Goal: Task Accomplishment & Management: Manage account settings

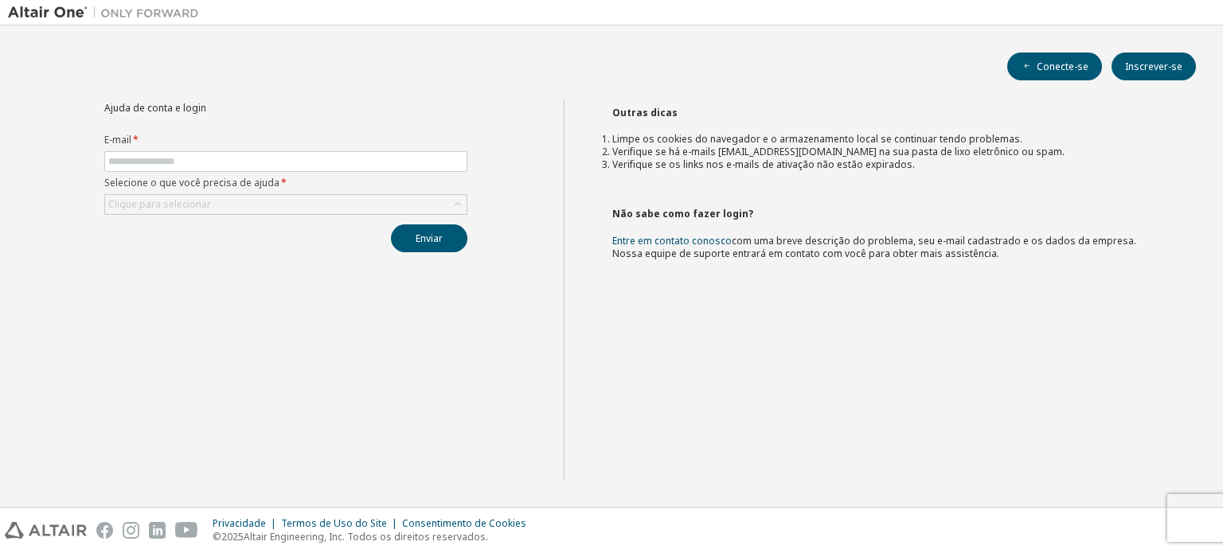
click at [325, 148] on form "E-mail * Selecione o que você precisa de ajuda * Clique para selecionar" at bounding box center [285, 174] width 363 height 81
click at [330, 169] on span at bounding box center [285, 161] width 363 height 21
click at [334, 166] on input "text" at bounding box center [285, 161] width 355 height 13
click at [457, 171] on form "E-mail * Selecione o que você precisa de ajuda * Clique para selecionar" at bounding box center [285, 174] width 363 height 81
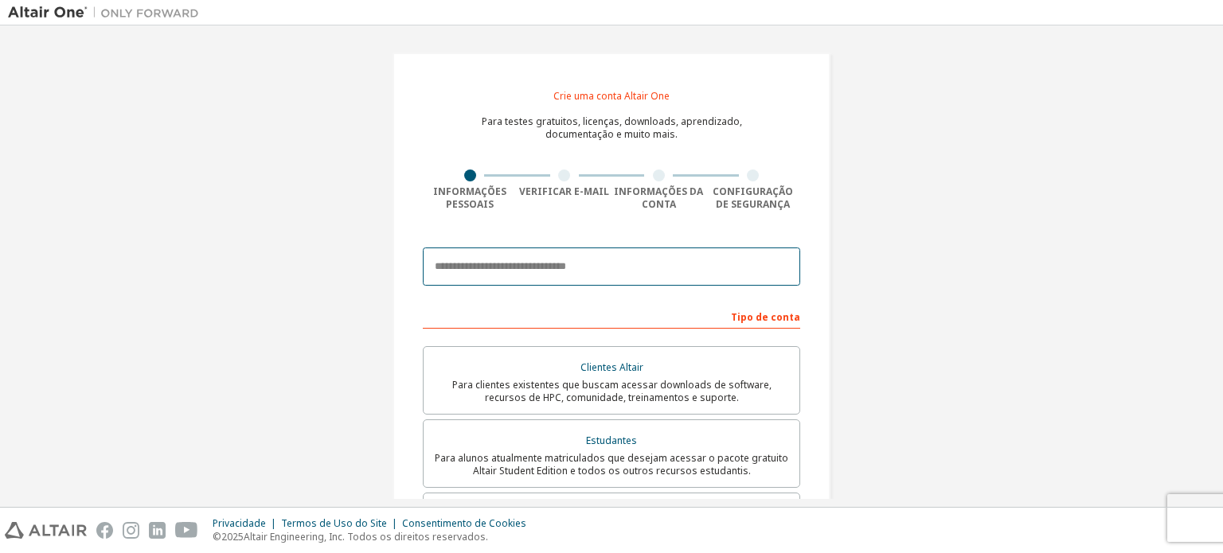
click at [500, 258] on input "email" at bounding box center [611, 267] width 377 height 38
type input "**********"
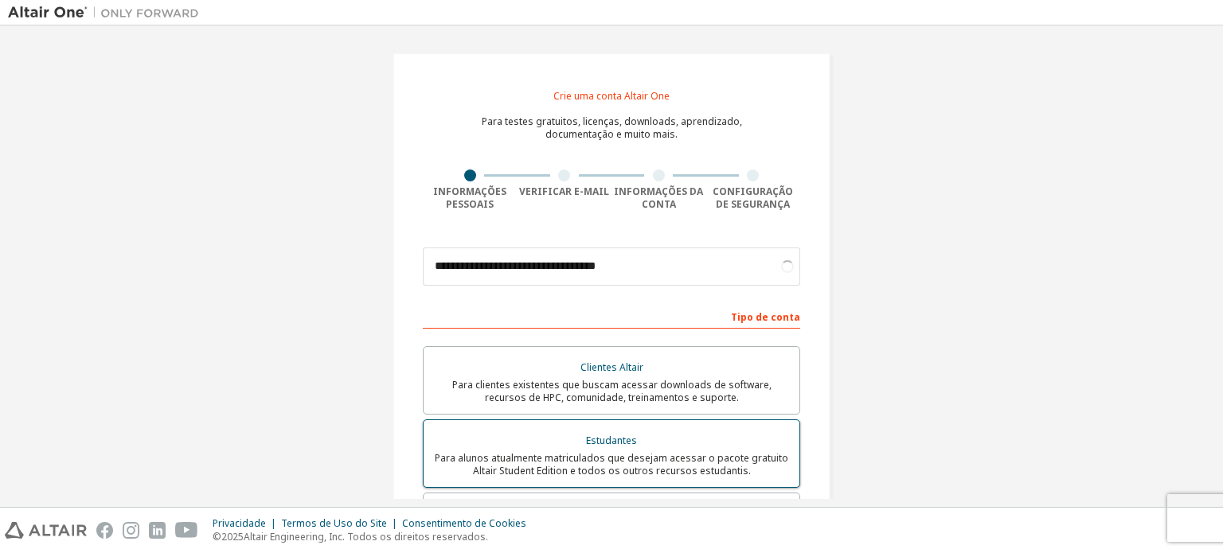
click at [589, 439] on font "Estudantes" at bounding box center [611, 441] width 51 height 14
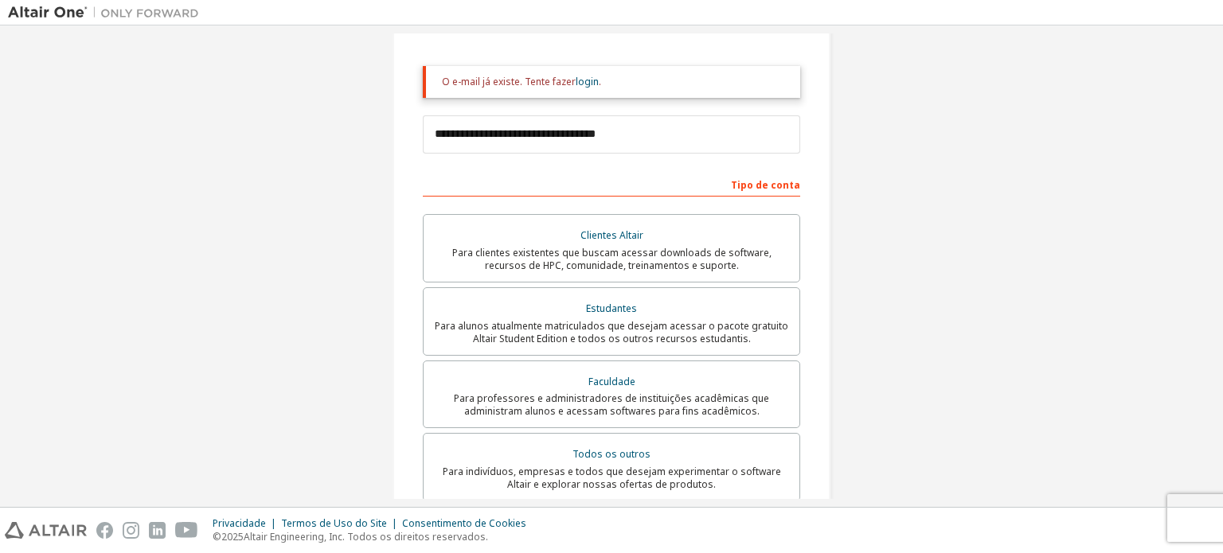
scroll to position [159, 0]
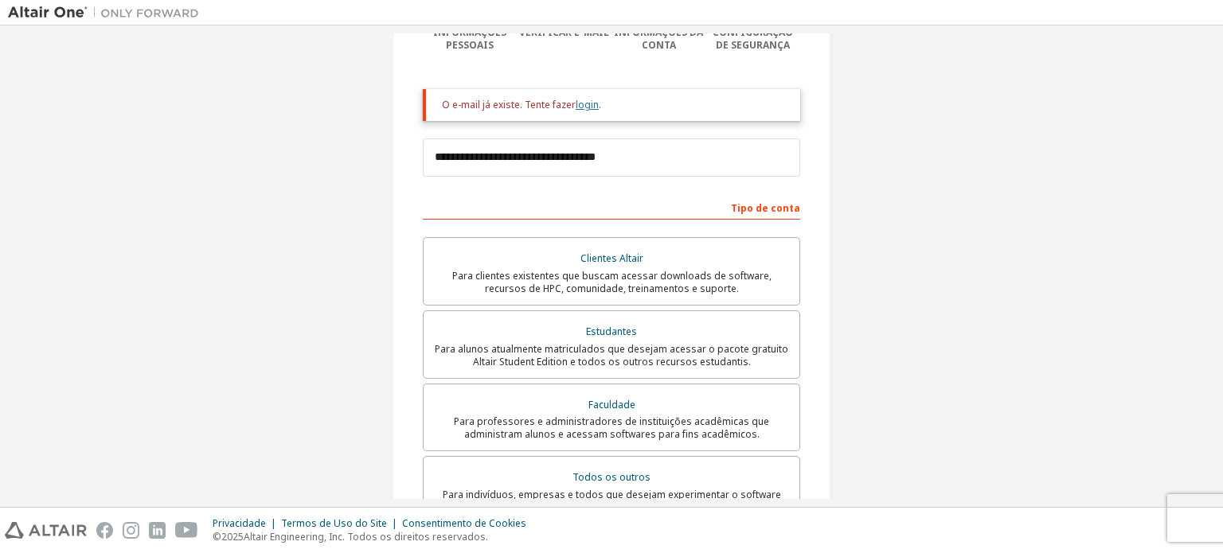
click at [580, 104] on font "login" at bounding box center [587, 105] width 23 height 14
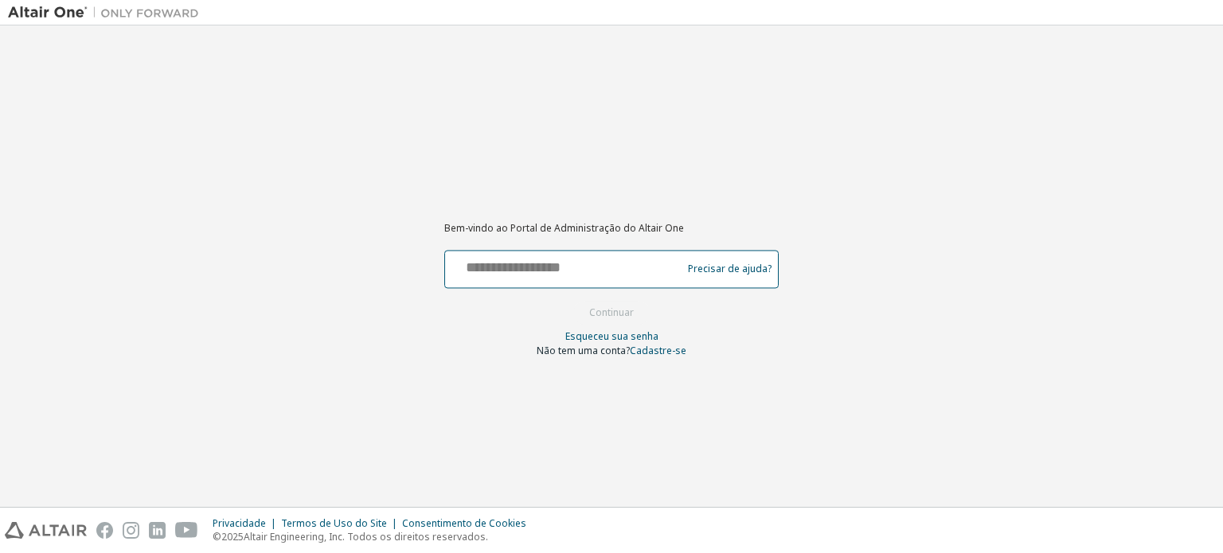
click at [580, 260] on input "text" at bounding box center [565, 265] width 229 height 23
type input "**********"
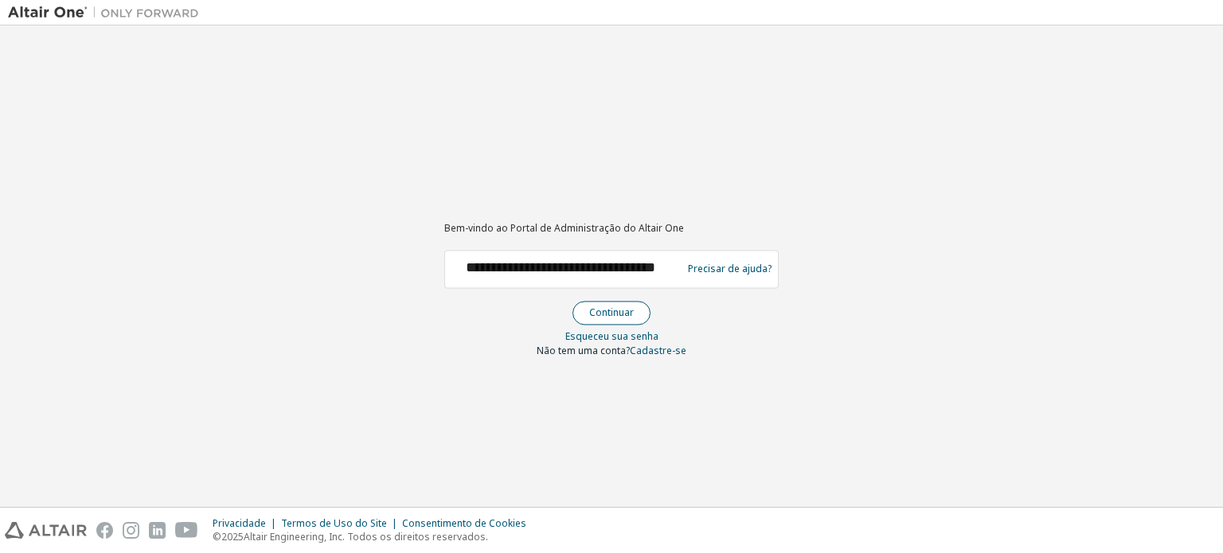
click at [597, 313] on font "Continuar" at bounding box center [611, 313] width 45 height 14
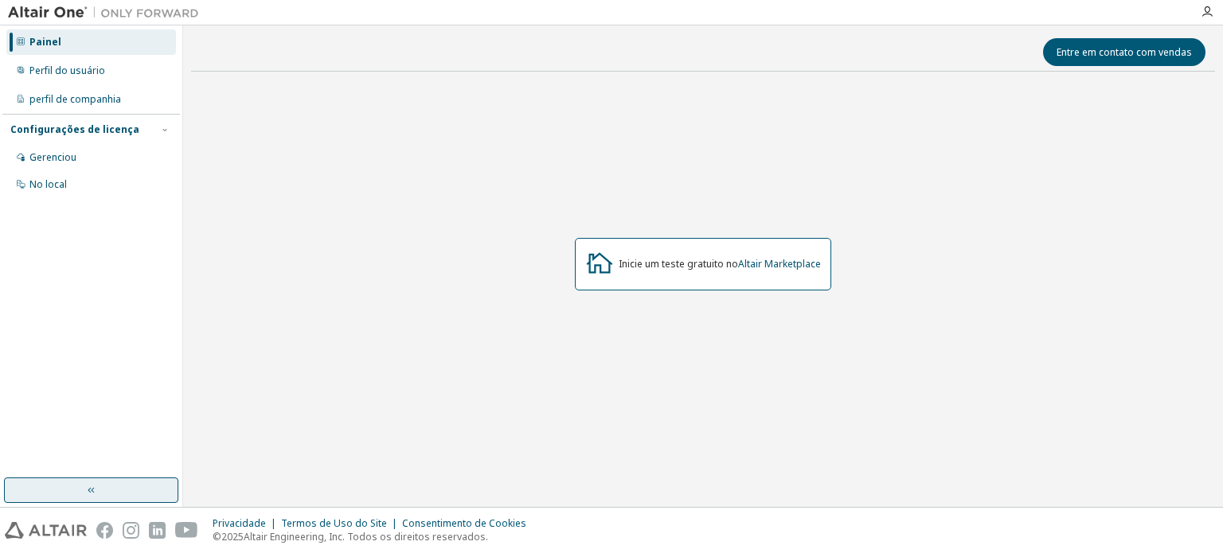
click at [79, 497] on button "button" at bounding box center [91, 490] width 174 height 25
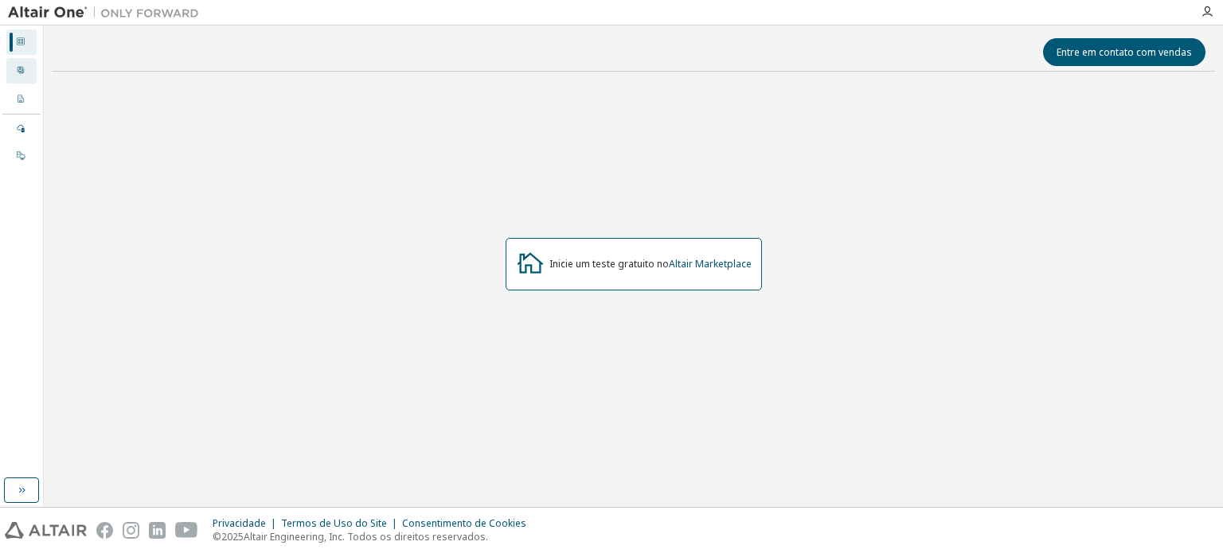
click at [15, 76] on div "Perfil do usuário" at bounding box center [21, 70] width 30 height 25
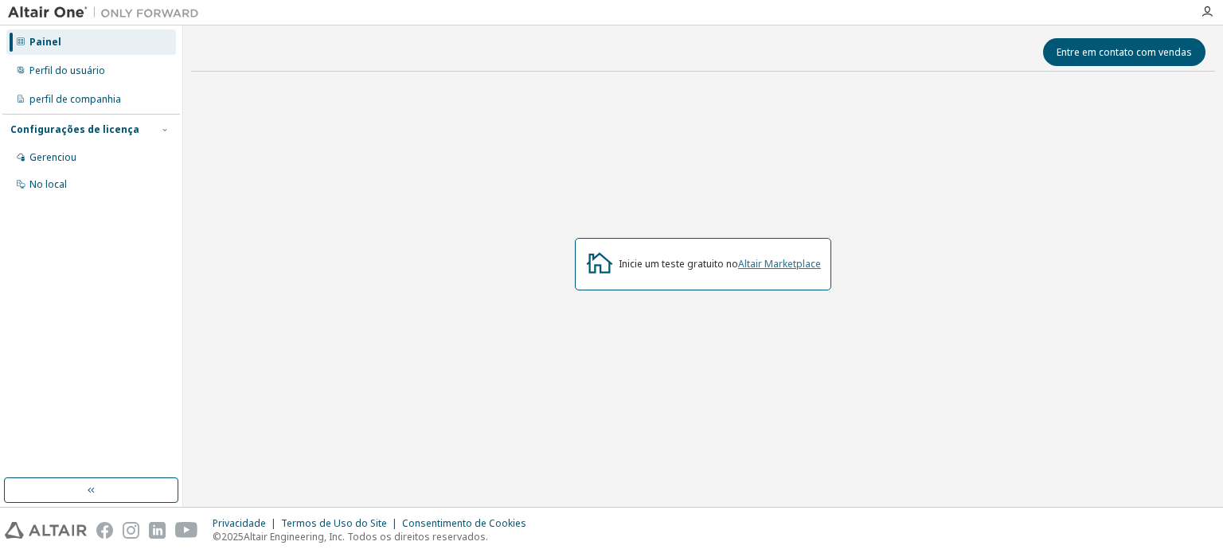
click at [784, 260] on font "Altair Marketplace" at bounding box center [779, 264] width 83 height 14
